Goal: Navigation & Orientation: Find specific page/section

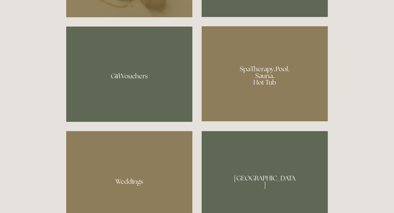
scroll to position [436, 0]
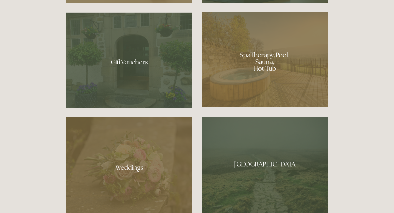
click at [262, 60] on div at bounding box center [265, 59] width 126 height 95
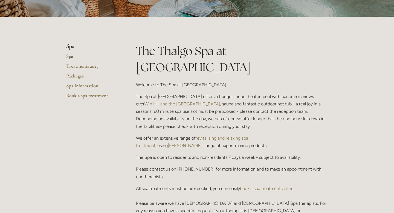
scroll to position [98, 0]
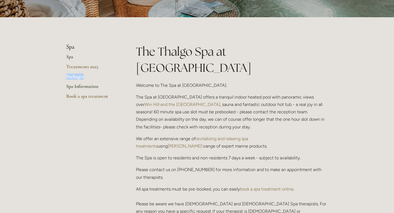
click at [81, 88] on link "Spa Information" at bounding box center [92, 88] width 52 height 10
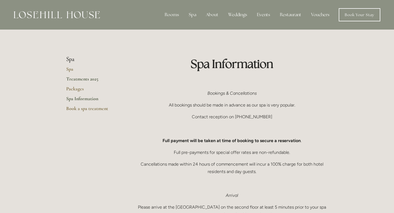
click at [93, 81] on link "Treatments 2025" at bounding box center [92, 81] width 52 height 10
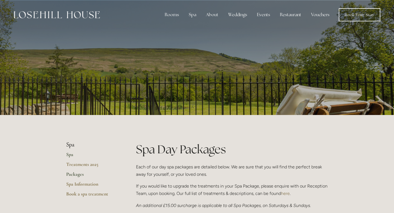
click at [71, 154] on link "Spa" at bounding box center [92, 156] width 52 height 10
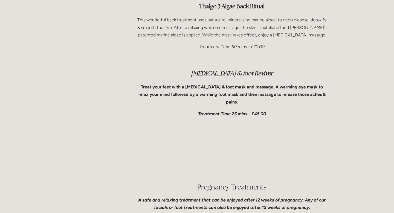
scroll to position [1304, 0]
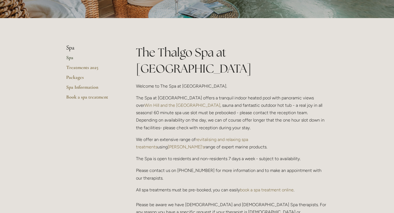
scroll to position [149, 0]
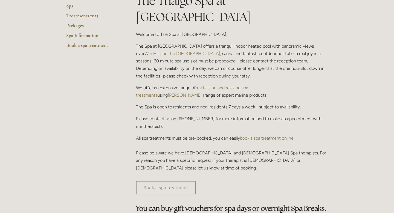
click at [240, 85] on link "revitalising and relaxing spa treatments" at bounding box center [192, 91] width 113 height 13
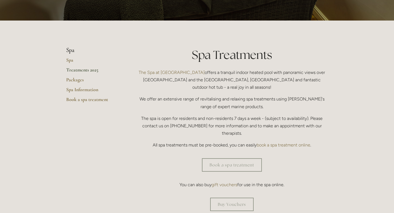
scroll to position [97, 0]
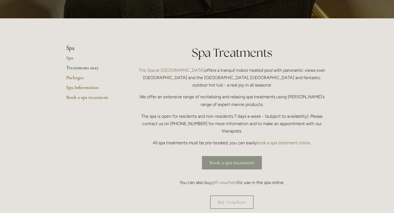
click at [237, 156] on link "Book a spa treatment" at bounding box center [232, 162] width 60 height 13
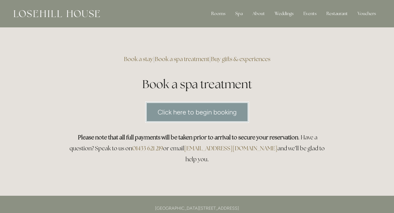
click at [243, 61] on link "Buy gifts & experiences" at bounding box center [240, 58] width 59 height 7
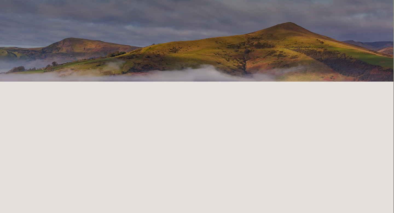
scroll to position [0, 1]
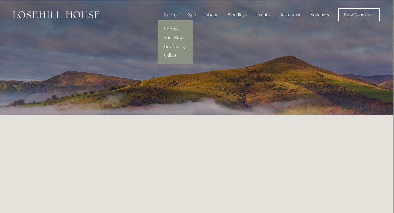
click at [173, 30] on link "Rooms" at bounding box center [175, 29] width 35 height 9
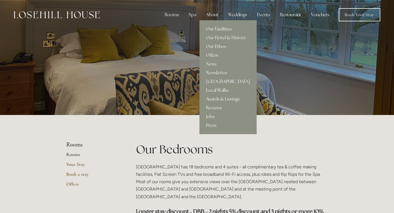
click at [217, 29] on link "Our Facilities" at bounding box center [228, 29] width 57 height 9
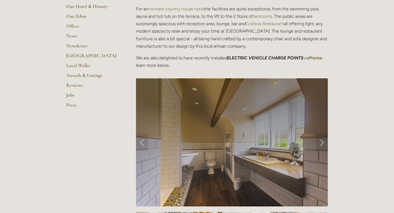
scroll to position [160, 0]
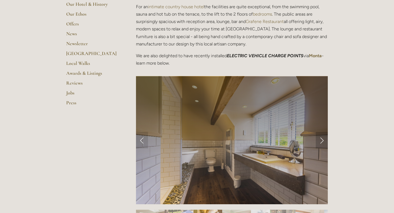
click at [323, 142] on link "Next Slide" at bounding box center [322, 140] width 12 height 16
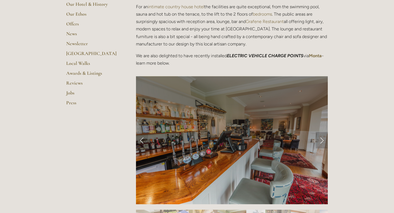
click at [323, 142] on link "Next Slide" at bounding box center [322, 140] width 12 height 16
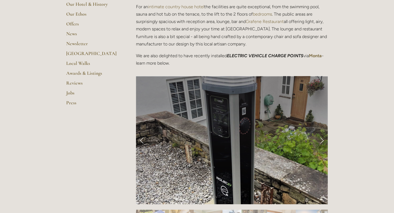
click at [323, 142] on link "Next Slide" at bounding box center [322, 140] width 12 height 16
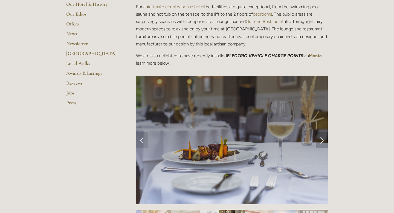
click at [323, 142] on link "Next Slide" at bounding box center [322, 140] width 12 height 16
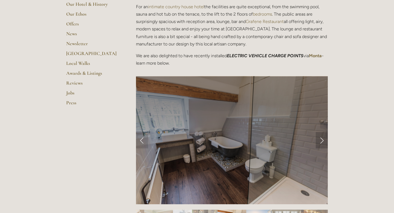
click at [323, 142] on link "Next Slide" at bounding box center [322, 140] width 12 height 16
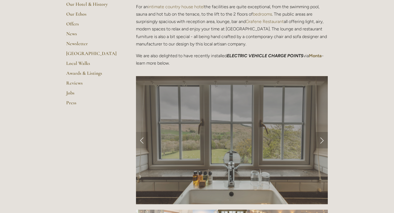
click at [324, 141] on link "Next Slide" at bounding box center [322, 140] width 12 height 16
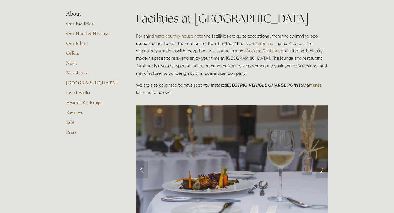
scroll to position [0, 0]
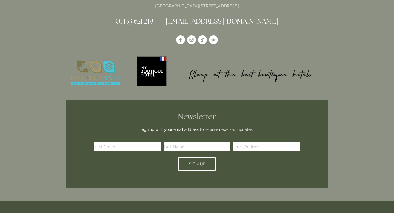
scroll to position [937, 0]
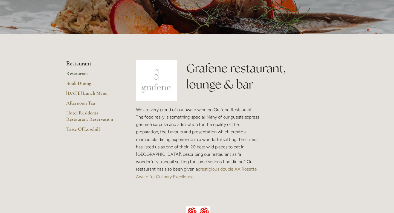
scroll to position [83, 0]
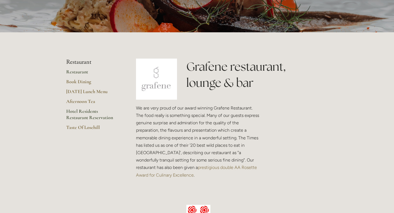
click at [101, 117] on link "Hotel Residents Restaurant Reservation" at bounding box center [92, 116] width 52 height 16
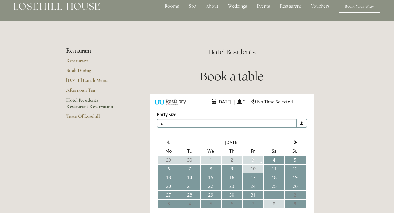
scroll to position [9, 0]
click at [83, 59] on link "Restaurant" at bounding box center [92, 62] width 52 height 10
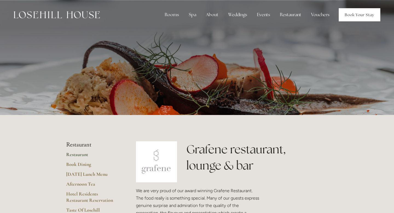
click at [349, 16] on link "Book Your Stay" at bounding box center [360, 14] width 42 height 13
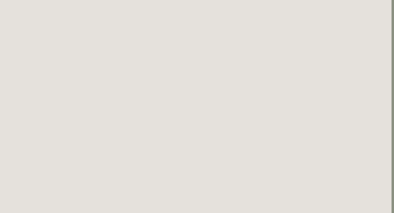
scroll to position [0, 2]
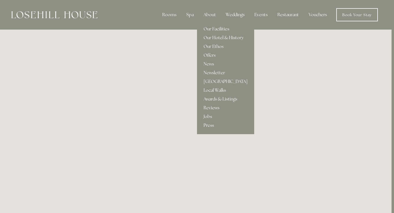
click at [217, 39] on link "Our Hotel & History" at bounding box center [225, 37] width 57 height 9
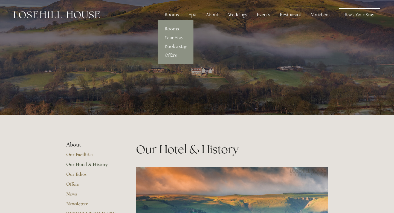
click at [170, 61] on div "Rooms Your Stay Book a stay Offers" at bounding box center [175, 42] width 35 height 44
click at [171, 54] on link "Offers" at bounding box center [175, 55] width 35 height 9
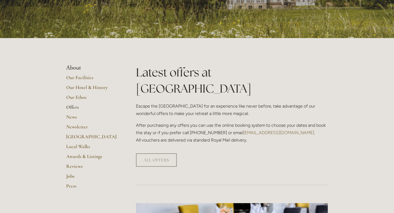
scroll to position [69, 0]
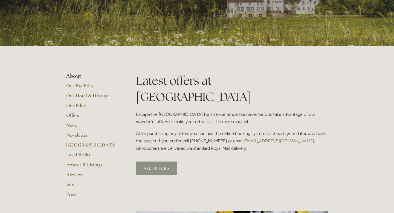
click at [160, 162] on link "ALL OFFERS" at bounding box center [156, 168] width 41 height 13
